Goal: Transaction & Acquisition: Purchase product/service

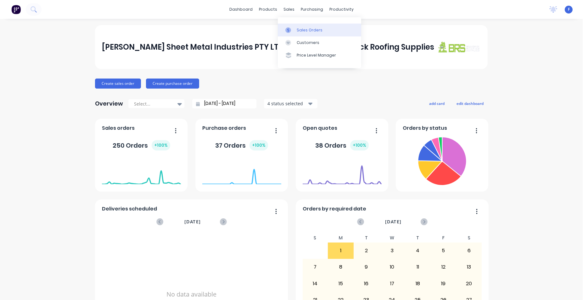
click at [301, 31] on div "Sales Orders" at bounding box center [310, 30] width 26 height 6
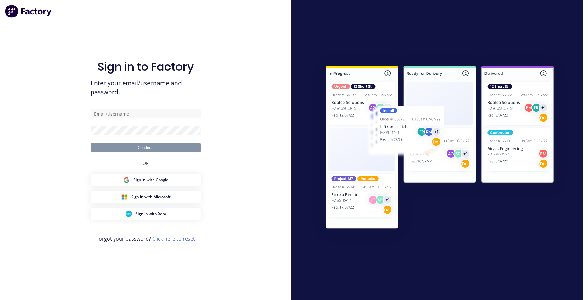
type input "[EMAIL_ADDRESS][DOMAIN_NAME]"
click at [143, 146] on button "Continue" at bounding box center [146, 147] width 110 height 9
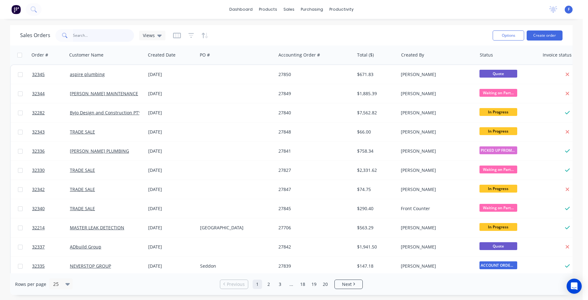
click at [114, 36] on input "text" at bounding box center [103, 35] width 61 height 13
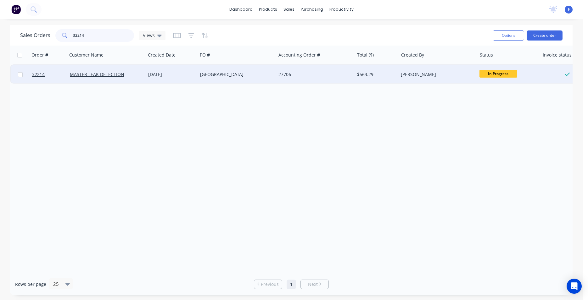
type input "32214"
click at [196, 78] on div "[DATE]" at bounding box center [172, 74] width 52 height 19
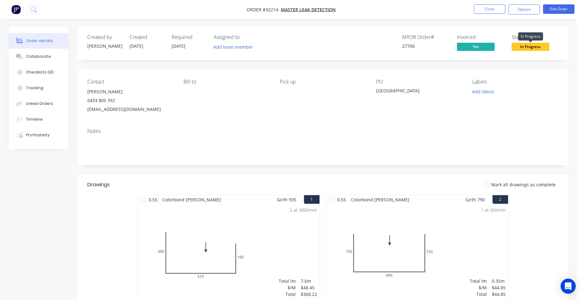
click at [541, 48] on span "In Progress" at bounding box center [531, 47] width 38 height 8
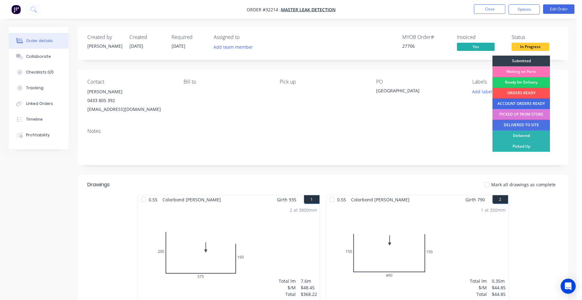
click at [524, 102] on div "ACCOUNT ORDERS READY" at bounding box center [522, 103] width 58 height 11
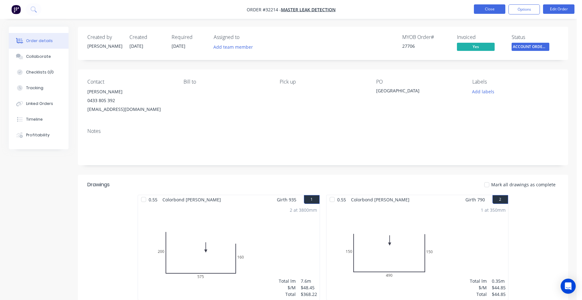
click at [492, 11] on button "Close" at bounding box center [489, 8] width 31 height 9
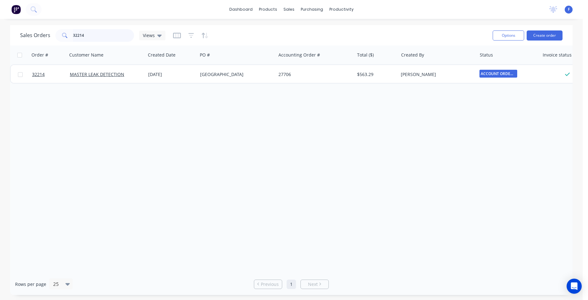
click at [100, 41] on input "32214" at bounding box center [103, 35] width 61 height 13
type input "3"
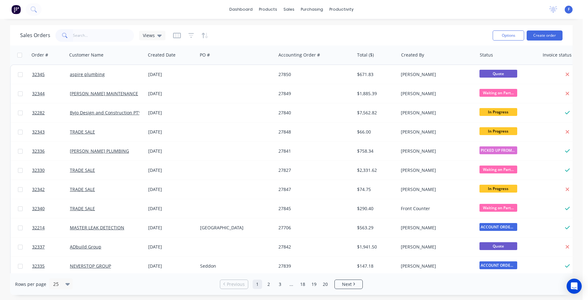
click at [15, 11] on img at bounding box center [15, 9] width 9 height 9
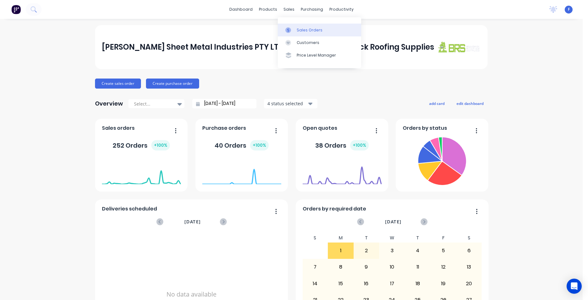
click at [308, 27] on div "Sales Orders" at bounding box center [310, 30] width 26 height 6
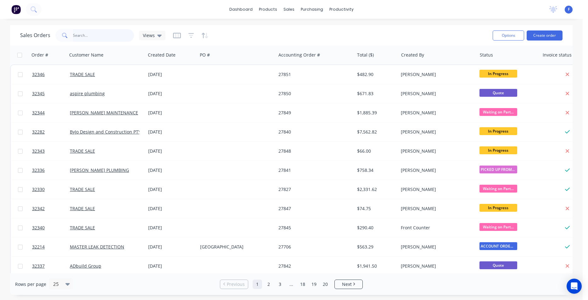
click at [85, 37] on input "text" at bounding box center [103, 35] width 61 height 13
click at [554, 34] on button "Create order" at bounding box center [544, 35] width 36 height 10
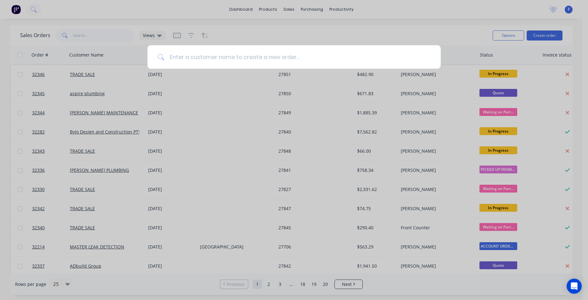
click at [295, 60] on input at bounding box center [297, 57] width 266 height 24
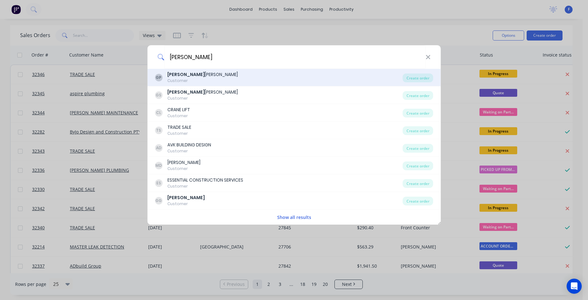
type input "[PERSON_NAME]"
click at [205, 76] on div "GP [PERSON_NAME] Customer" at bounding box center [279, 77] width 248 height 12
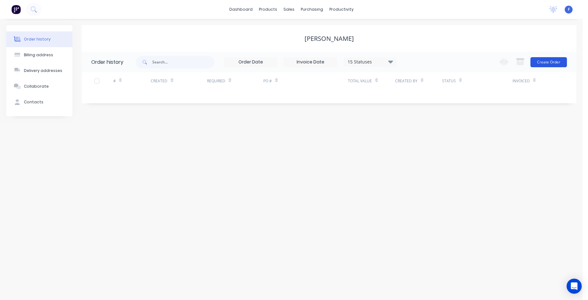
click at [547, 64] on button "Create Order" at bounding box center [548, 62] width 36 height 10
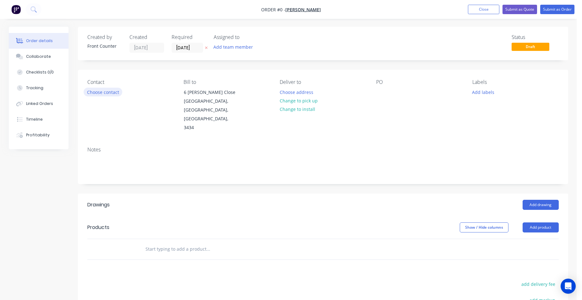
click at [100, 89] on button "Choose contact" at bounding box center [103, 92] width 39 height 8
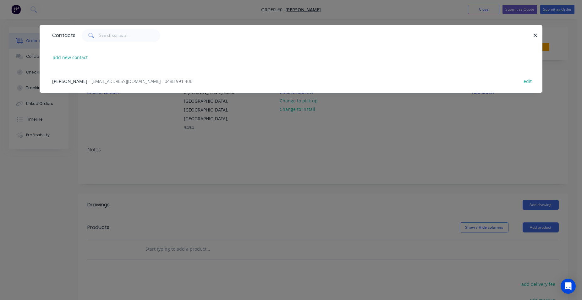
click at [99, 83] on span "- [EMAIL_ADDRESS][DOMAIN_NAME] - 0488 991 406" at bounding box center [141, 81] width 104 height 6
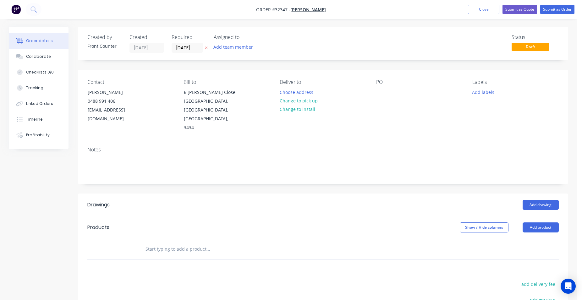
scroll to position [96, 0]
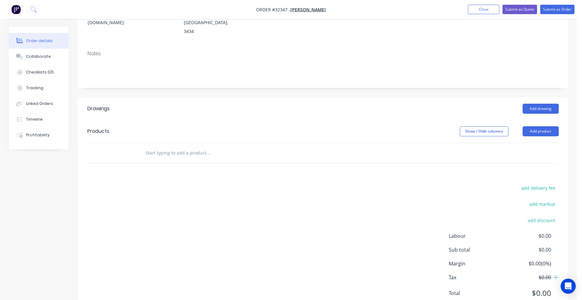
click at [183, 147] on input "text" at bounding box center [208, 153] width 126 height 13
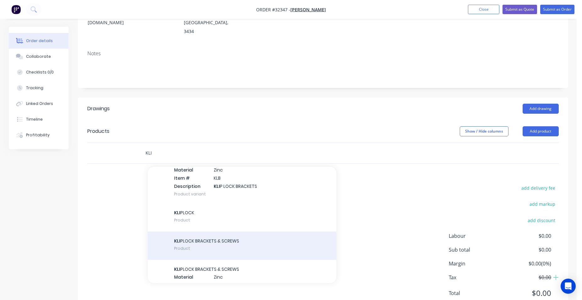
scroll to position [72, 0]
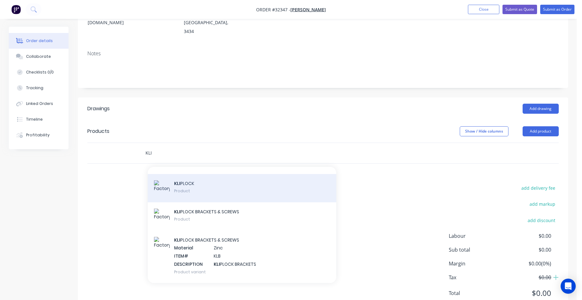
type input "KLI"
click at [247, 174] on div "KLI PLOCK Product" at bounding box center [242, 188] width 189 height 28
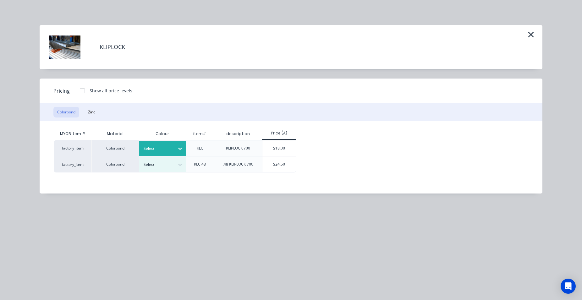
click at [175, 147] on div at bounding box center [180, 149] width 11 height 10
click at [95, 109] on button "Zinc" at bounding box center [91, 112] width 15 height 11
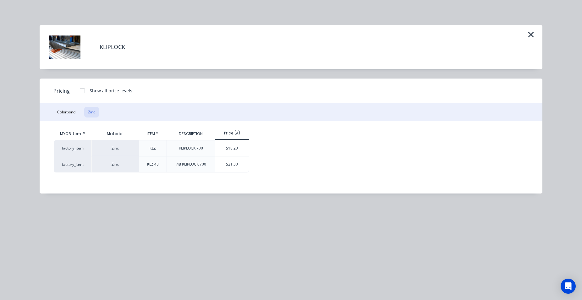
click at [228, 147] on div "$18.20" at bounding box center [232, 149] width 34 height 16
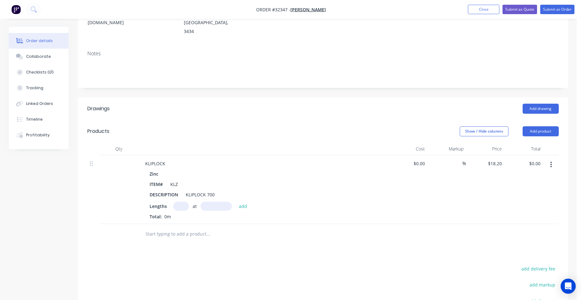
click at [185, 202] on input "text" at bounding box center [181, 206] width 16 height 9
type input "13"
type input "8300"
click at [236, 202] on button "add" at bounding box center [243, 206] width 15 height 8
type input "$1,963.78"
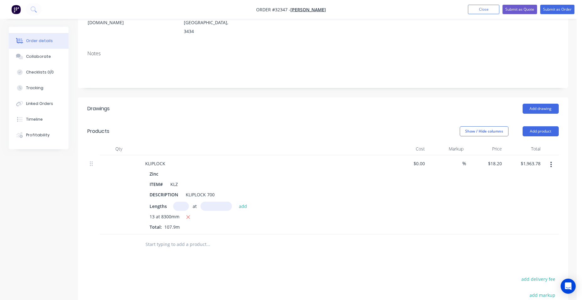
click at [181, 238] on input "text" at bounding box center [208, 244] width 126 height 13
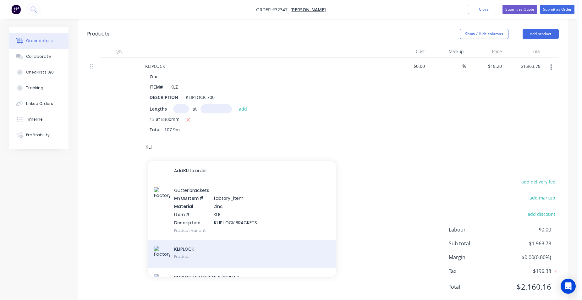
click at [219, 240] on div "KLI PLOCK Product" at bounding box center [242, 254] width 189 height 28
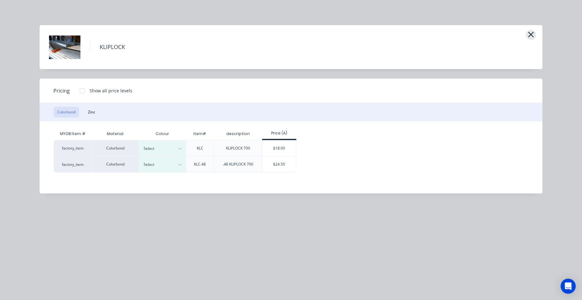
click at [531, 34] on icon "button" at bounding box center [532, 35] width 6 height 6
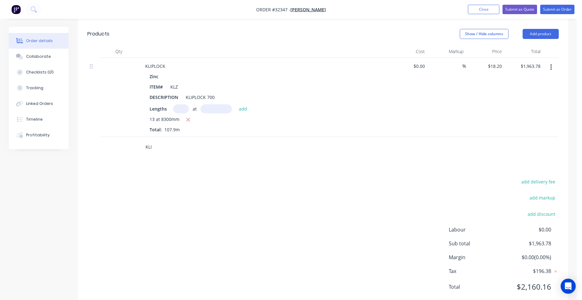
click at [156, 141] on input "KLI" at bounding box center [208, 147] width 126 height 13
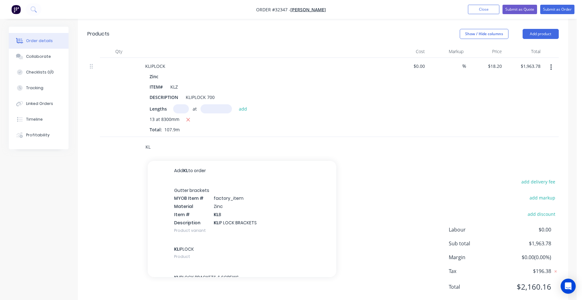
type input "K"
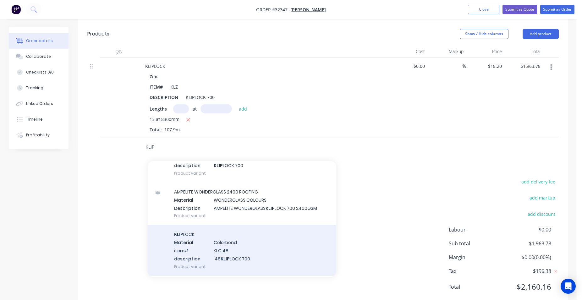
scroll to position [143, 0]
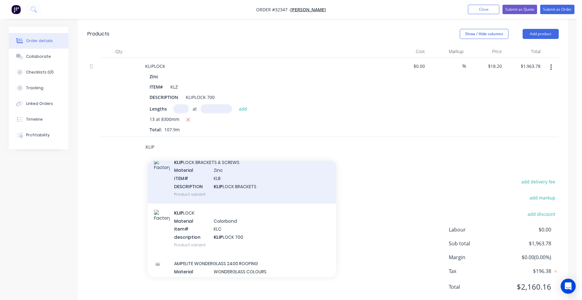
type input "KLIP"
click at [225, 158] on div "KLIP LOCK BRACKETS & SCREWS Material Zinc ITEM# KLB DESCRIPTION KLIP LOCK BRACK…" at bounding box center [242, 178] width 189 height 51
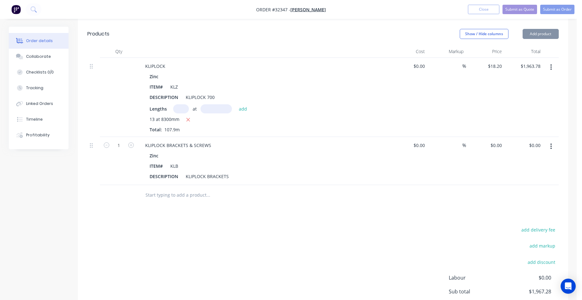
type input "$3.50"
click at [122, 141] on input "1" at bounding box center [119, 145] width 16 height 9
type input "150"
type input "$525.00"
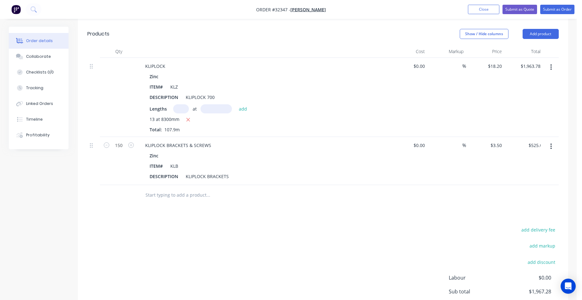
click at [212, 194] on div "Drawings Add drawing Products Show / Hide columns Add product Qty Cost Markup P…" at bounding box center [323, 178] width 491 height 357
click at [200, 189] on input "text" at bounding box center [208, 195] width 126 height 13
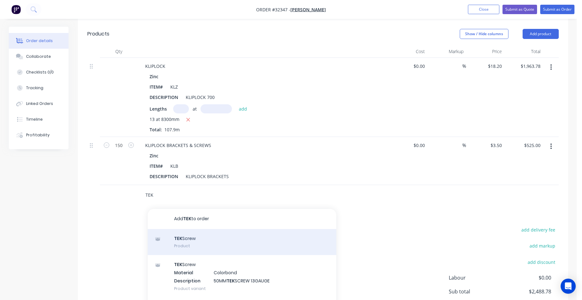
type input "TEK"
click at [219, 229] on div "TEK Screw Product" at bounding box center [242, 242] width 189 height 26
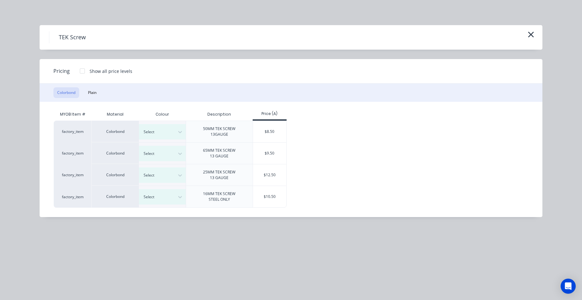
click at [97, 93] on button "Plain" at bounding box center [92, 92] width 16 height 11
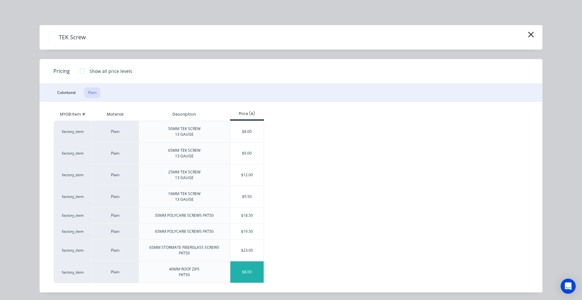
click at [247, 272] on div "$8.00" at bounding box center [247, 272] width 34 height 21
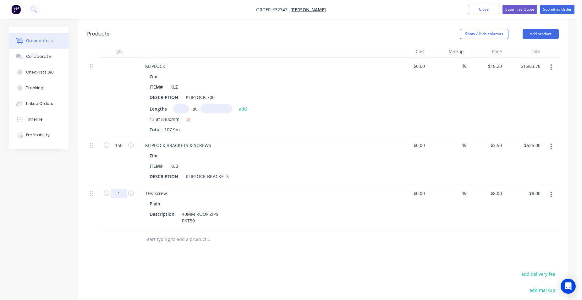
click at [122, 150] on input "1" at bounding box center [119, 145] width 16 height 9
type input "13"
type input "$104.00"
click at [135, 230] on div at bounding box center [119, 240] width 38 height 20
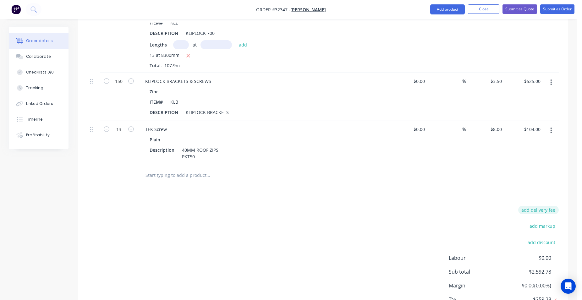
click at [553, 206] on button "add delivery fee" at bounding box center [538, 210] width 41 height 8
type input "80"
click input "submit" at bounding box center [0, 0] width 0 height 0
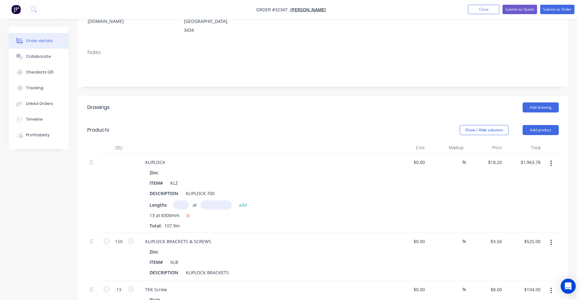
scroll to position [0, 0]
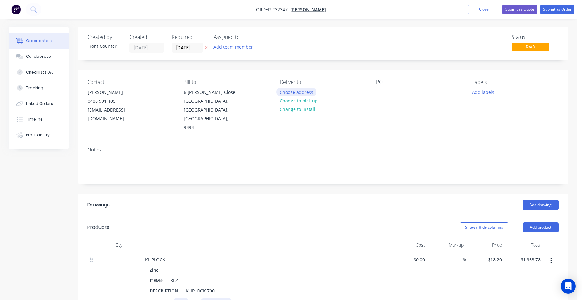
click at [300, 93] on button "Choose address" at bounding box center [296, 92] width 40 height 8
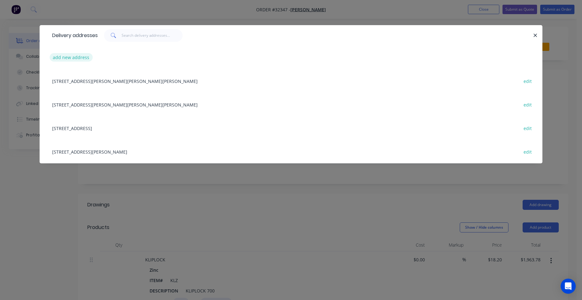
click at [75, 57] on button "add new address" at bounding box center [71, 57] width 43 height 8
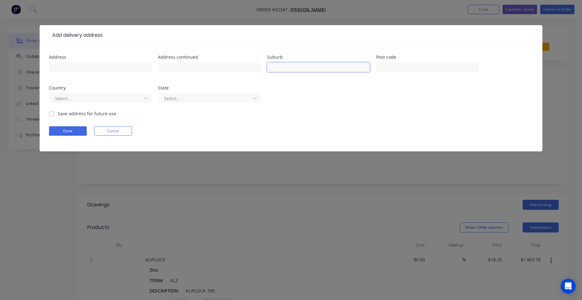
click at [308, 67] on input "text" at bounding box center [318, 67] width 103 height 9
type input "[PERSON_NAME] VALE"
click at [61, 130] on button "Done" at bounding box center [68, 130] width 38 height 9
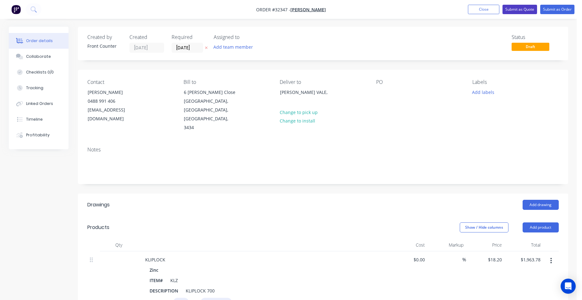
click at [524, 7] on button "Submit as Quote" at bounding box center [520, 9] width 35 height 9
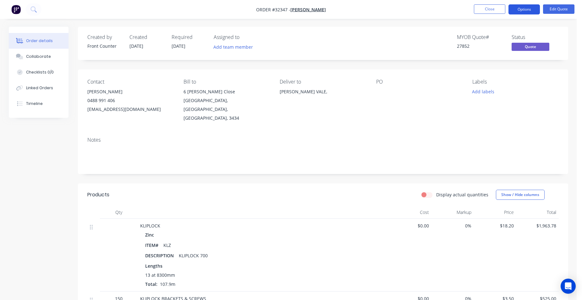
click at [534, 7] on button "Options" at bounding box center [524, 9] width 31 height 10
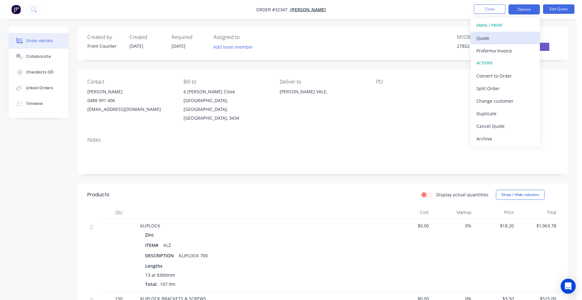
click at [507, 40] on div "Quote" at bounding box center [506, 38] width 58 height 9
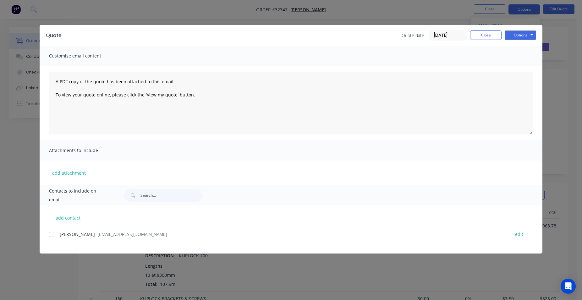
click at [52, 236] on div at bounding box center [51, 234] width 13 height 13
drag, startPoint x: 525, startPoint y: 35, endPoint x: 520, endPoint y: 38, distance: 5.6
click at [525, 35] on button "Options" at bounding box center [520, 34] width 31 height 9
click at [523, 65] on button "Email" at bounding box center [525, 67] width 40 height 10
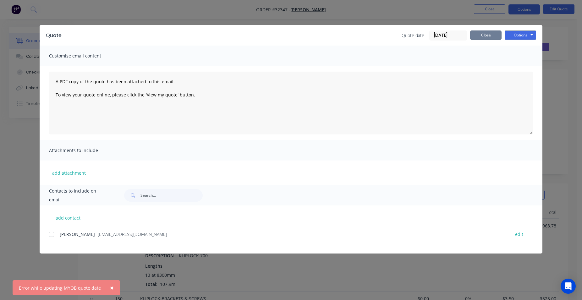
click at [490, 33] on button "Close" at bounding box center [485, 34] width 31 height 9
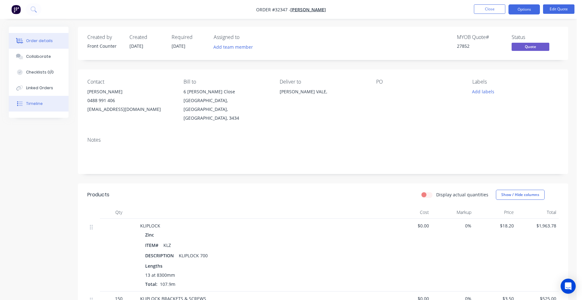
click at [42, 100] on button "Timeline" at bounding box center [39, 104] width 60 height 16
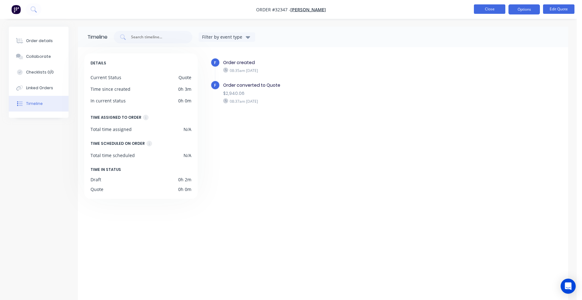
click at [498, 9] on button "Close" at bounding box center [489, 8] width 31 height 9
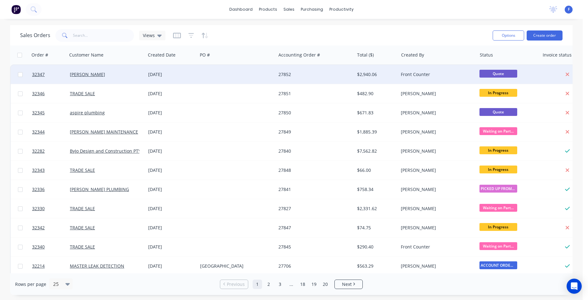
click at [402, 76] on div "Front Counter" at bounding box center [436, 74] width 70 height 6
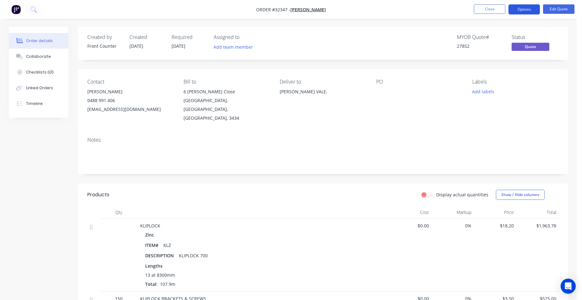
click at [525, 10] on button "Options" at bounding box center [524, 9] width 31 height 10
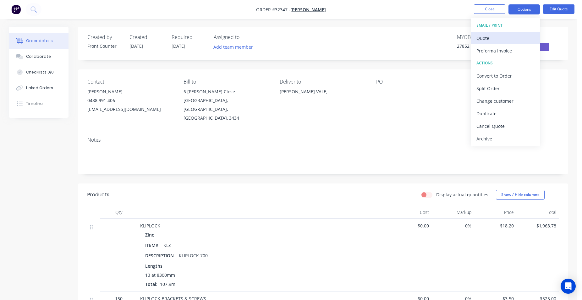
click at [514, 41] on div "Quote" at bounding box center [506, 38] width 58 height 9
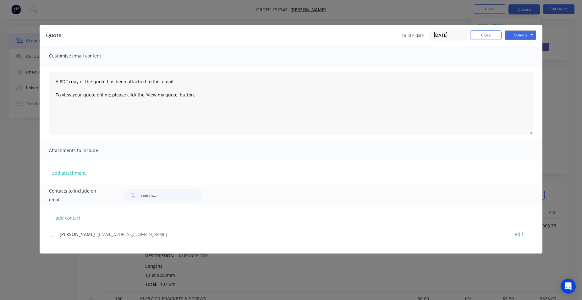
drag, startPoint x: 52, startPoint y: 233, endPoint x: 66, endPoint y: 228, distance: 15.0
click at [52, 233] on div at bounding box center [51, 234] width 13 height 13
click at [523, 33] on button "Options" at bounding box center [520, 34] width 31 height 9
click at [523, 66] on button "Email" at bounding box center [525, 67] width 40 height 10
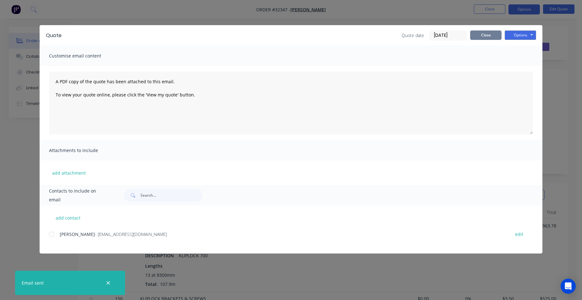
click at [485, 34] on button "Close" at bounding box center [485, 34] width 31 height 9
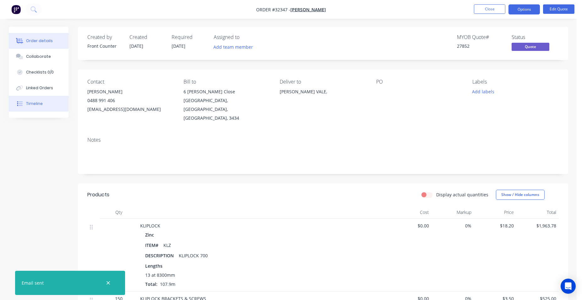
click at [35, 100] on button "Timeline" at bounding box center [39, 104] width 60 height 16
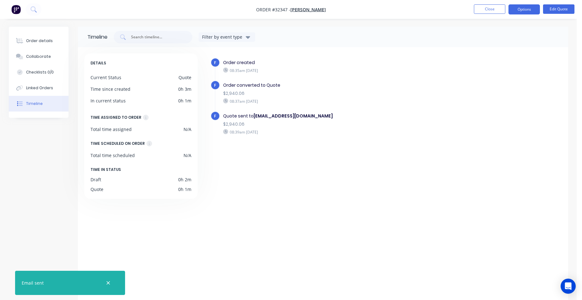
click at [16, 8] on img "button" at bounding box center [15, 9] width 9 height 9
